Goal: Answer question/provide support

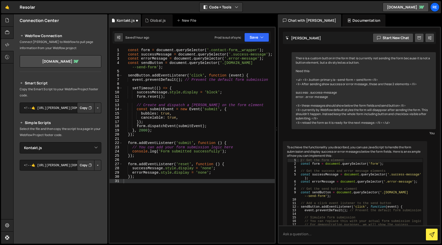
select select "45720"
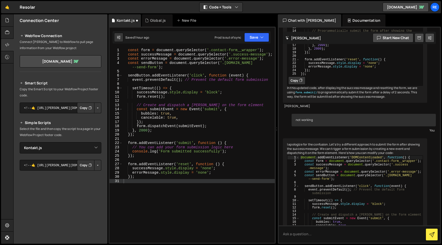
click at [189, 147] on div "const form = document . querySelector ( '.contact-form__wrapper' ) ; const succ…" at bounding box center [198, 149] width 152 height 203
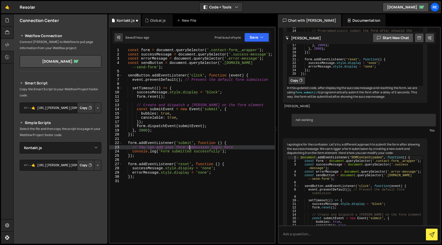
type textarea "});"
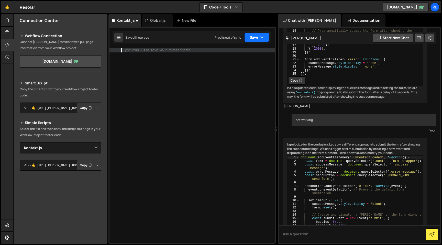
click at [261, 40] on icon "button" at bounding box center [262, 37] width 4 height 5
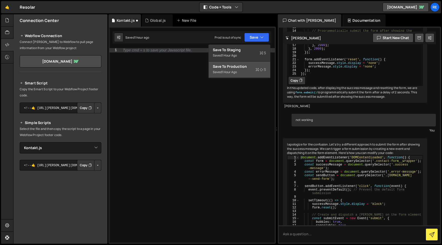
click at [263, 72] on icon at bounding box center [262, 69] width 4 height 5
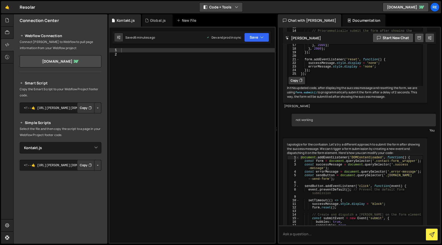
click at [237, 7] on icon "button" at bounding box center [237, 7] width 4 height 5
click at [258, 5] on div "🤙 Resolar ⚠️ Code is being edited in another browser Code + Tools Code Only Cod…" at bounding box center [221, 7] width 440 height 12
click at [215, 77] on div at bounding box center [197, 149] width 154 height 203
type textarea "});"
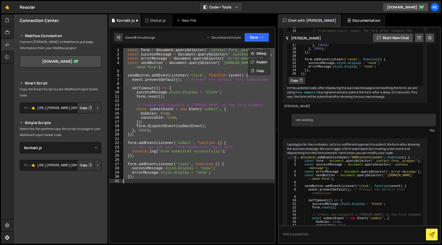
click at [214, 181] on div "const form = document . querySelector ( '.contact-form__wrapper' ) ; const succ…" at bounding box center [198, 145] width 152 height 195
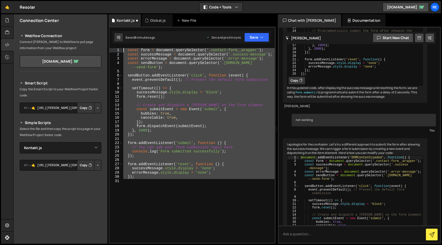
drag, startPoint x: 212, startPoint y: 179, endPoint x: 60, endPoint y: 40, distance: 206.3
click at [60, 40] on div "Files New File Create your first file Get started by starting a Javascript or C…" at bounding box center [227, 129] width 429 height 230
type textarea "const form = document.querySelector('.contact-form__wrapper'); const successMes…"
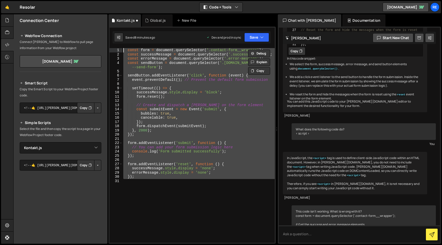
scroll to position [0, 0]
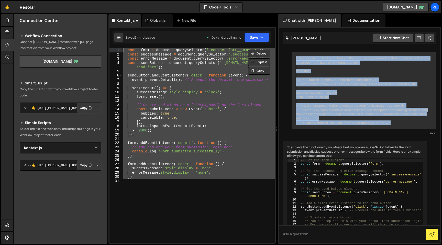
drag, startPoint x: 296, startPoint y: 57, endPoint x: 396, endPoint y: 123, distance: 119.4
click at [396, 123] on div "There is a custom button in the form that is currently not sending the form bec…" at bounding box center [364, 90] width 144 height 77
copy div "There is a custom button in the form that is currently not sending the form bec…"
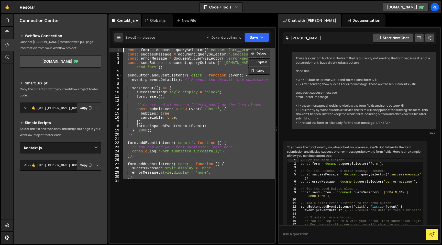
click at [201, 161] on div "const form = document . querySelector ( '.contact-form__wrapper' ) ; const succ…" at bounding box center [198, 145] width 152 height 195
drag, startPoint x: 136, startPoint y: 134, endPoint x: 97, endPoint y: 36, distance: 106.1
click at [97, 36] on div "Files New File Create your first file Get started by starting a Javascript or C…" at bounding box center [227, 129] width 429 height 230
type textarea "const form = document.querySelector('.contact-form__wrapper'); const successMes…"
click at [181, 190] on div "const form = document . querySelector ( '.contact-form__wrapper' ) ; const succ…" at bounding box center [198, 145] width 152 height 195
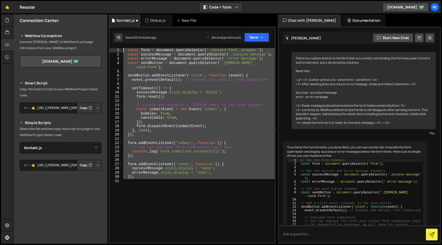
drag, startPoint x: 178, startPoint y: 187, endPoint x: 107, endPoint y: 40, distance: 163.2
click at [107, 40] on div "Files New File Create your first file Get started by starting a Javascript or C…" at bounding box center [227, 129] width 429 height 230
type textarea "const form = document.querySelector('.contact-form__wrapper'); const successMes…"
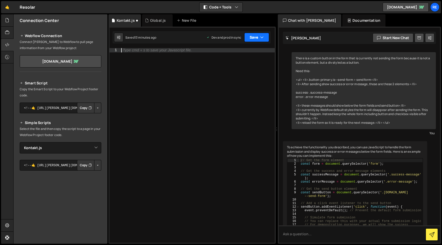
click at [262, 36] on icon "button" at bounding box center [262, 37] width 4 height 5
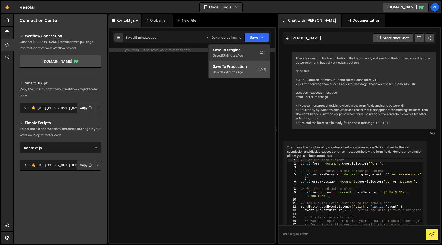
click at [236, 71] on div "13 minutes ago" at bounding box center [232, 72] width 21 height 4
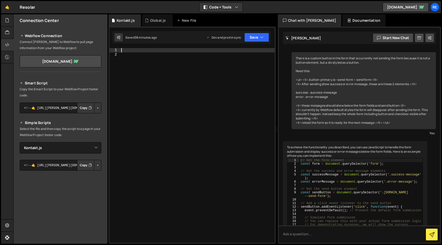
click at [131, 49] on div at bounding box center [197, 149] width 154 height 203
click at [304, 232] on textarea at bounding box center [359, 233] width 161 height 17
type textarea "this is the code t"
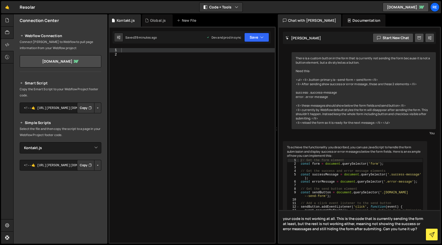
paste textarea "<script> document.addEventListener("DOMContentLoaded", function() { const form …"
type textarea "your code is not working at all. This is the code that is currently sending the…"
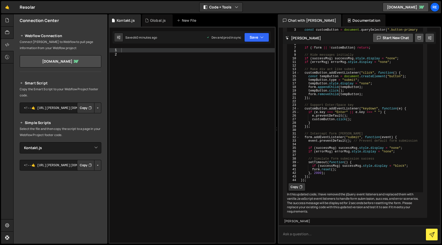
scroll to position [1687, 0]
click at [299, 183] on button "Copy" at bounding box center [296, 187] width 17 height 8
